Goal: Task Accomplishment & Management: Complete application form

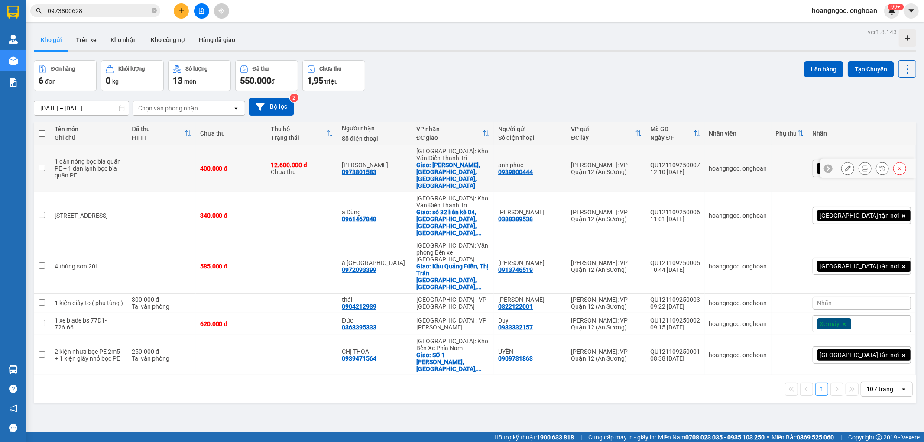
click at [862, 166] on icon at bounding box center [865, 169] width 6 height 6
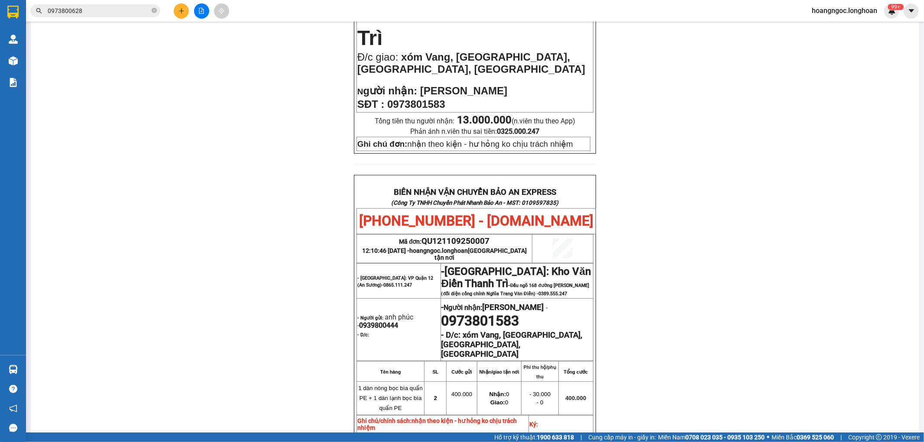
scroll to position [289, 0]
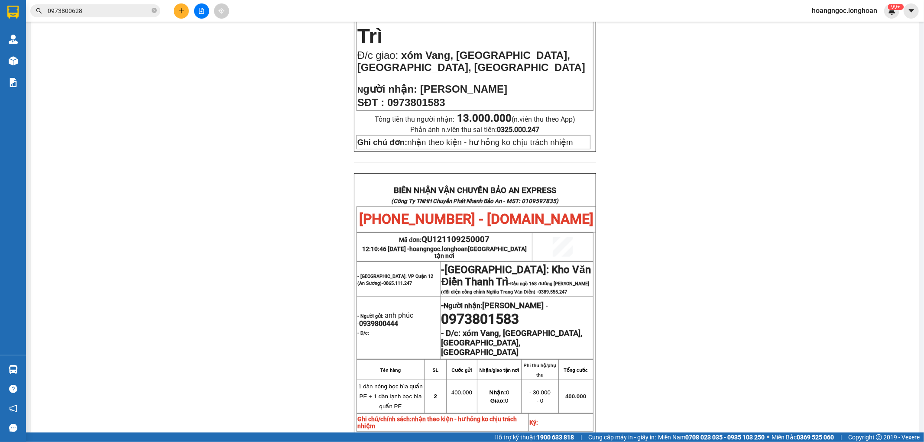
click at [116, 13] on input "0973800628" at bounding box center [99, 11] width 102 height 10
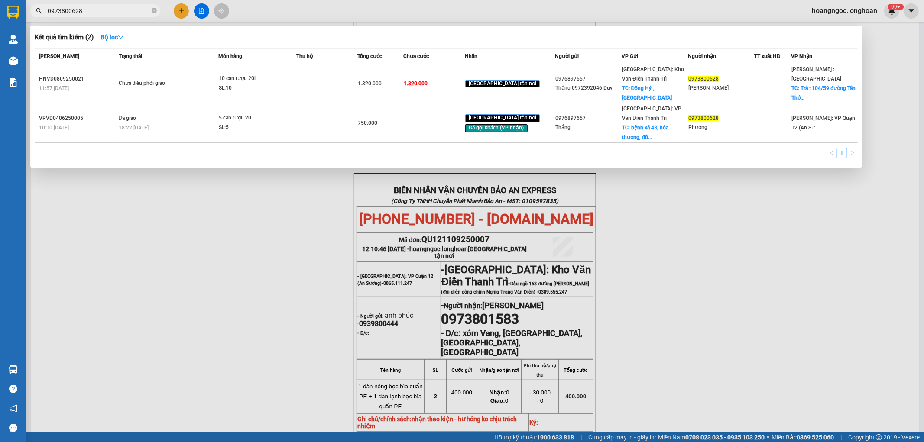
click at [116, 13] on input "0973800628" at bounding box center [99, 11] width 102 height 10
paste input "0645065"
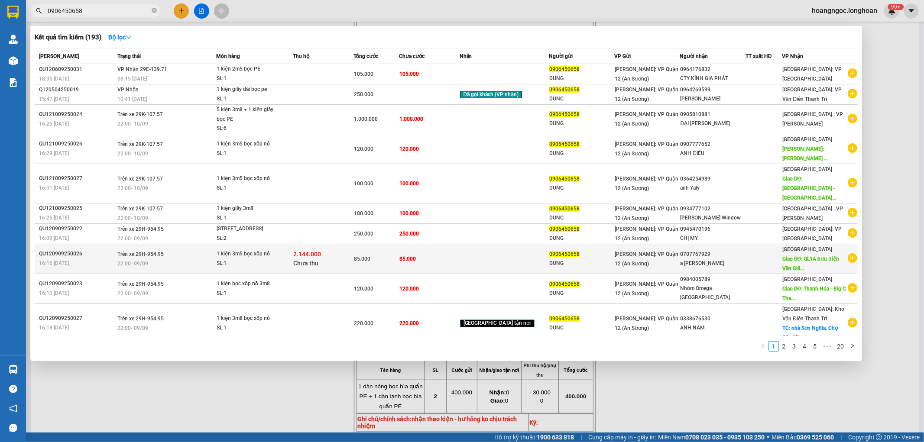
type input "0906450658"
click at [246, 259] on div "SL: 1" at bounding box center [249, 264] width 65 height 10
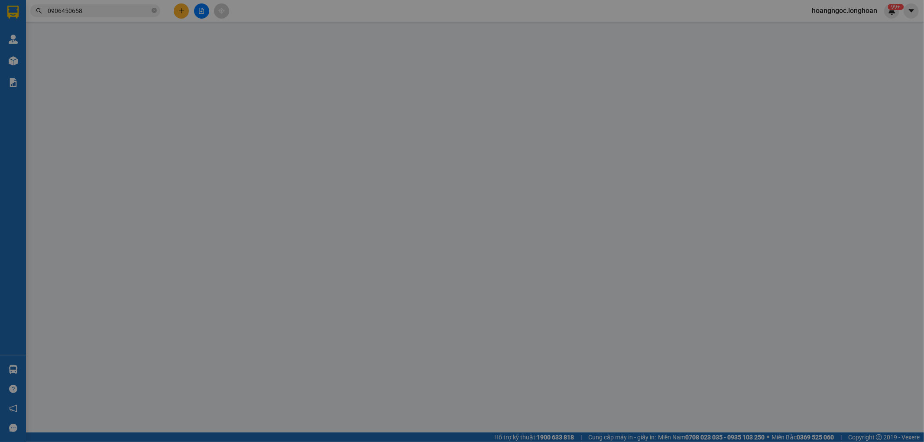
type input "0906450658"
type input "DUNG"
type input "0707767929"
type input "a [PERSON_NAME]"
type input "QL1A bưu điện Vãn Giã, [GEOGRAPHIC_DATA], [GEOGRAPHIC_DATA]"
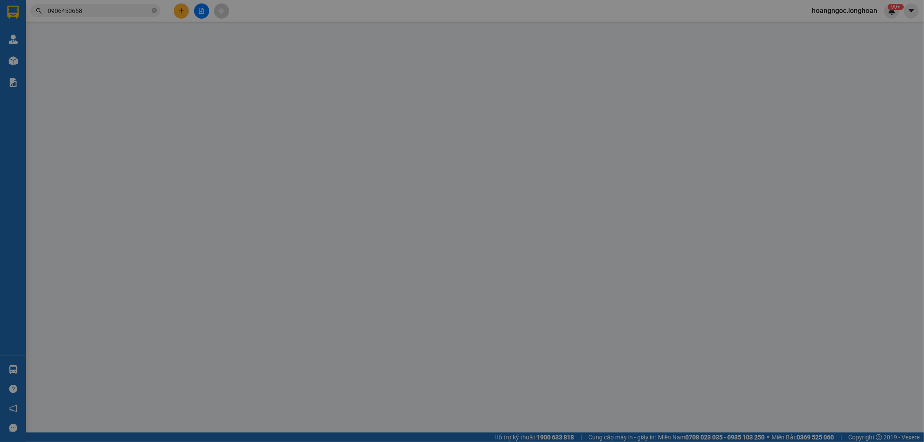
type input "nhận theo kiện - hư hỏng ko chịu trách nhiệm"
type input "85.000"
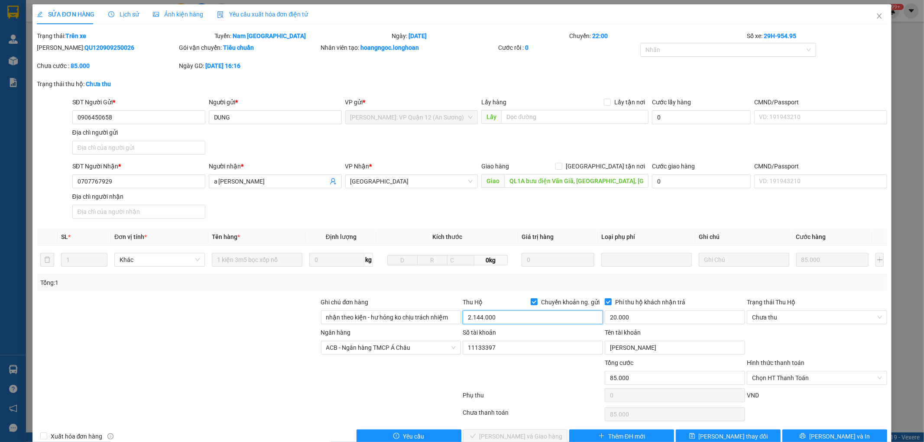
click at [487, 321] on input "2.144.000" at bounding box center [533, 318] width 140 height 14
click at [486, 339] on div "Số tài khoản" at bounding box center [533, 334] width 140 height 13
drag, startPoint x: 486, startPoint y: 339, endPoint x: 486, endPoint y: 345, distance: 6.1
click at [486, 341] on div "Số tài khoản 11133397" at bounding box center [533, 343] width 140 height 30
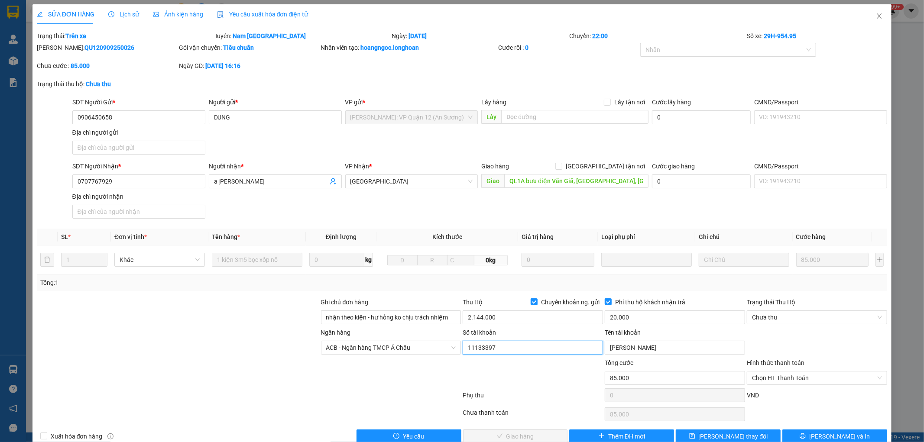
click at [486, 345] on input "11133397" at bounding box center [533, 348] width 140 height 14
click at [487, 347] on input "11133397" at bounding box center [533, 348] width 140 height 14
click at [605, 345] on input "[PERSON_NAME]" at bounding box center [675, 348] width 140 height 14
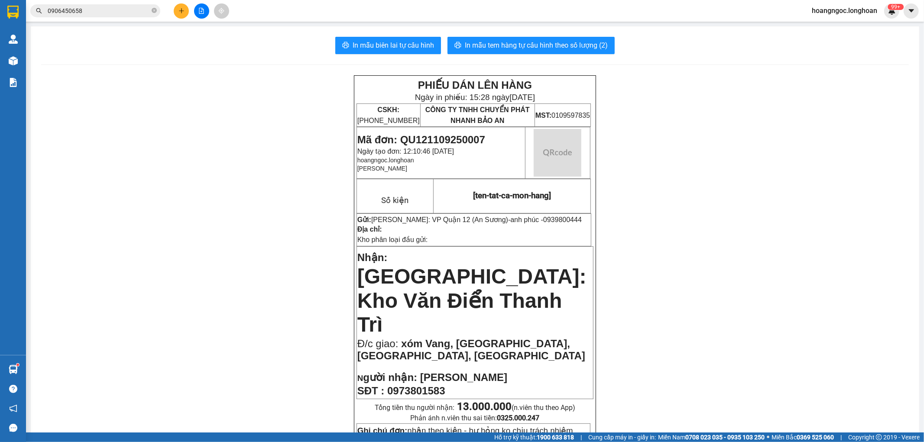
click at [91, 8] on input "0906450658" at bounding box center [99, 11] width 102 height 10
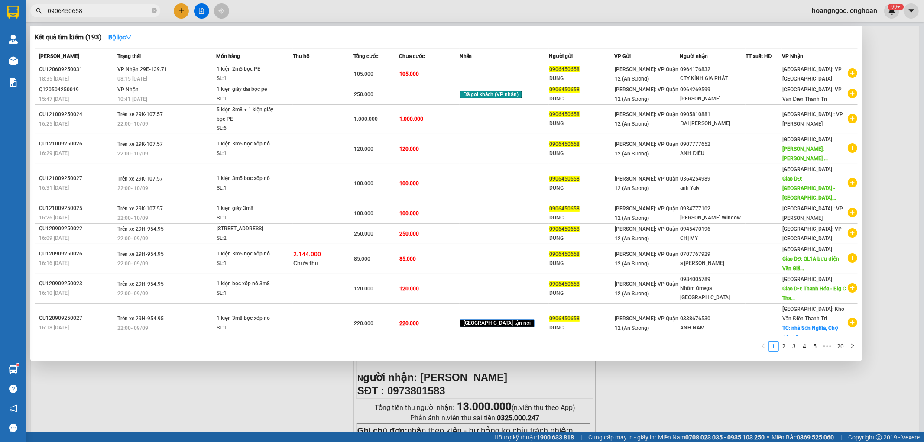
click at [91, 8] on input "0906450658" at bounding box center [99, 11] width 102 height 10
paste input "76369255"
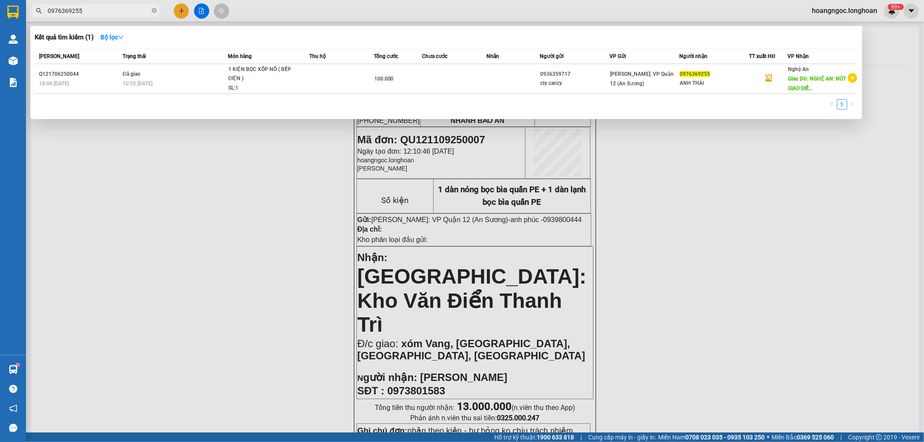
type input "0976369255"
